Goal: Task Accomplishment & Management: Use online tool/utility

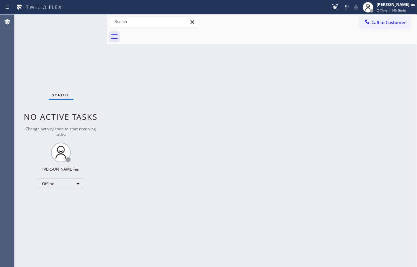
click at [286, 125] on div "Back to Dashboard Change Sender ID Customers Technicians Select a contact Outbo…" at bounding box center [262, 141] width 310 height 253
click at [69, 180] on div "Offline" at bounding box center [61, 184] width 46 height 11
click at [53, 207] on li "Unavailable" at bounding box center [60, 210] width 45 height 8
click at [156, 176] on div "Back to Dashboard Change Sender ID Customers Technicians Select a contact Outbo…" at bounding box center [262, 141] width 310 height 253
click at [33, 54] on div "Status No active tasks Change activity state to start receiving tasks. Jesica J…" at bounding box center [61, 141] width 93 height 253
